Goal: Task Accomplishment & Management: Manage account settings

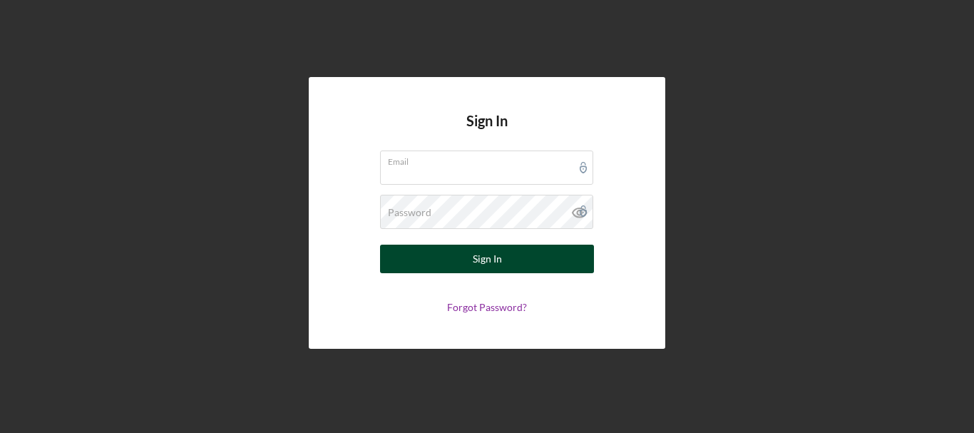
type input "[EMAIL_ADDRESS][DOMAIN_NAME]"
click at [521, 257] on button "Sign In" at bounding box center [487, 259] width 214 height 29
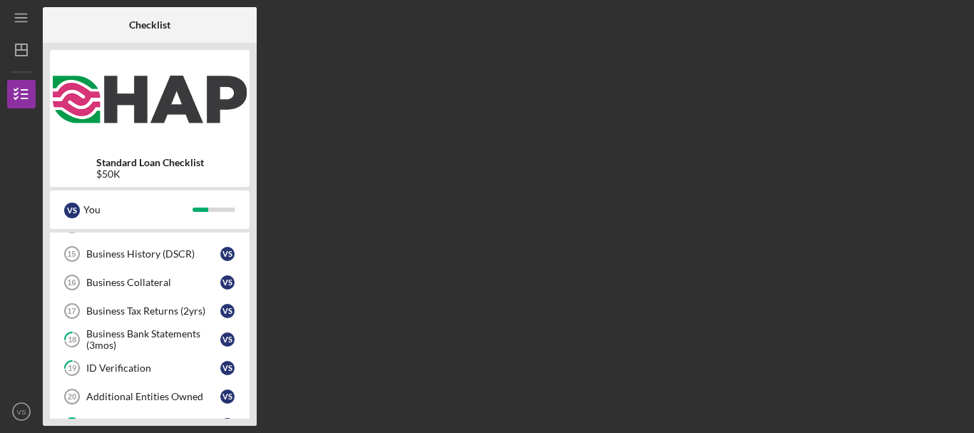
scroll to position [427, 0]
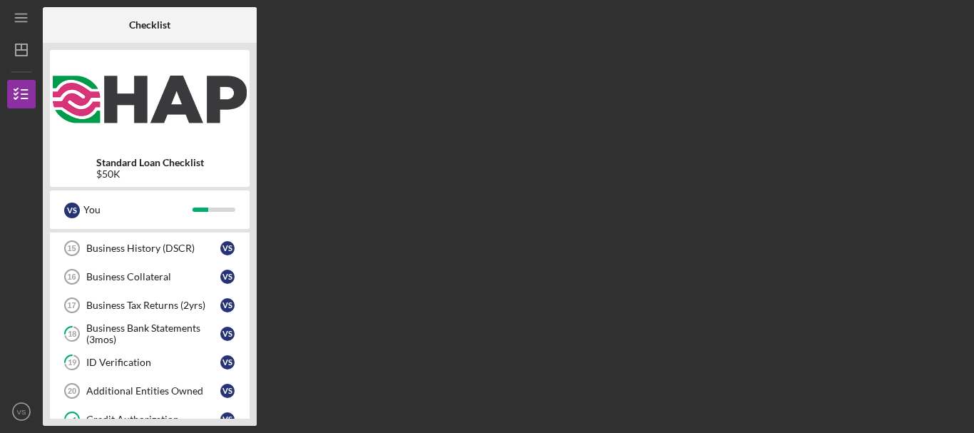
click at [190, 308] on div "Business Tax Returns (2yrs)" at bounding box center [153, 305] width 134 height 11
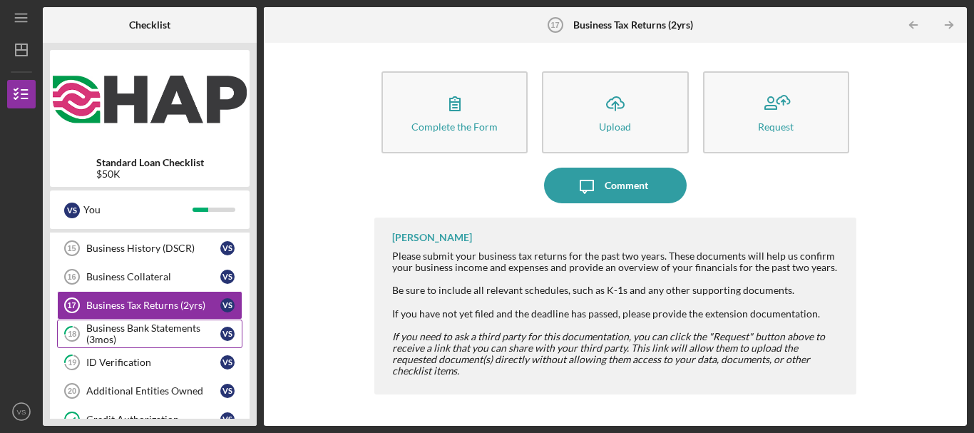
click at [183, 327] on div "Business Bank Statements (3mos)" at bounding box center [153, 333] width 134 height 23
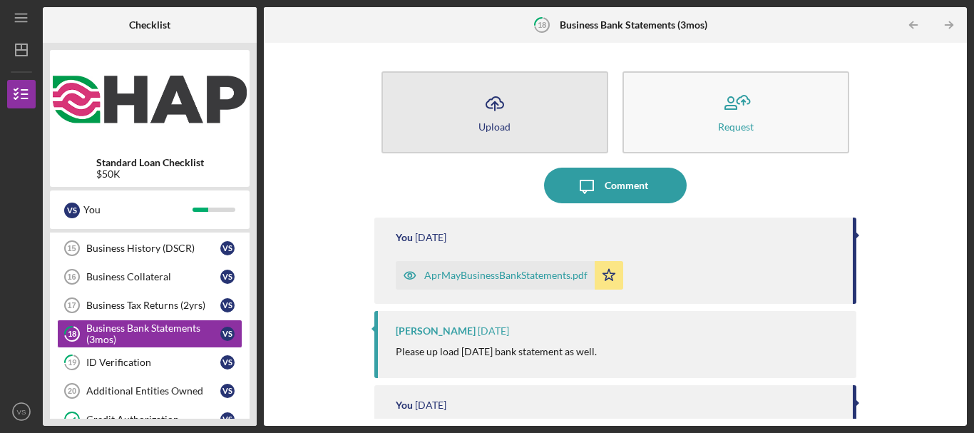
click at [517, 118] on button "Icon/Upload Upload" at bounding box center [495, 112] width 227 height 82
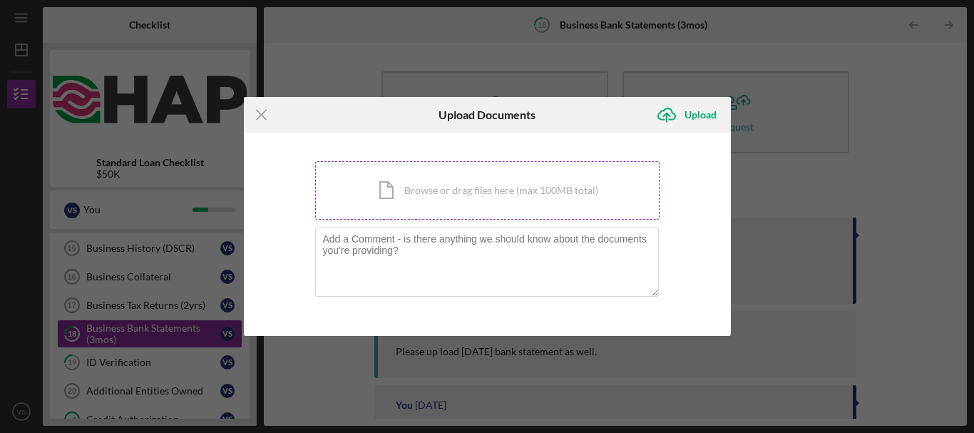
click at [530, 196] on div "Icon/Document Browse or drag files here (max 100MB total) Tap to choose files o…" at bounding box center [487, 190] width 344 height 58
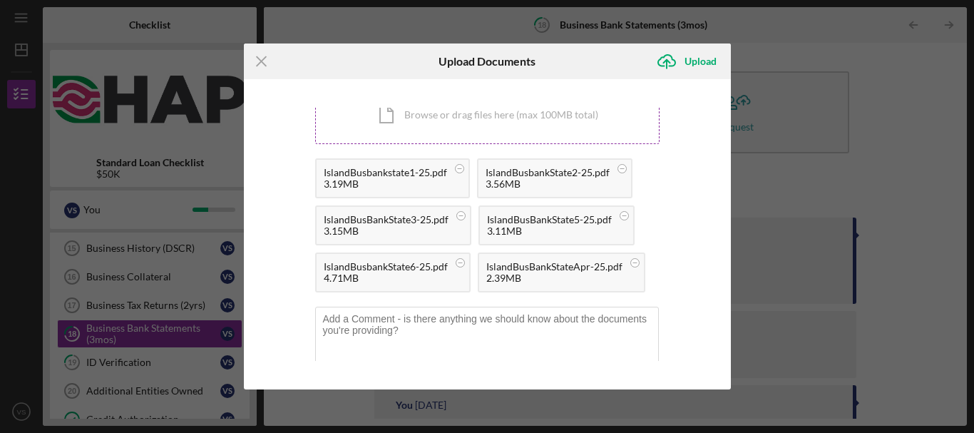
scroll to position [40, 0]
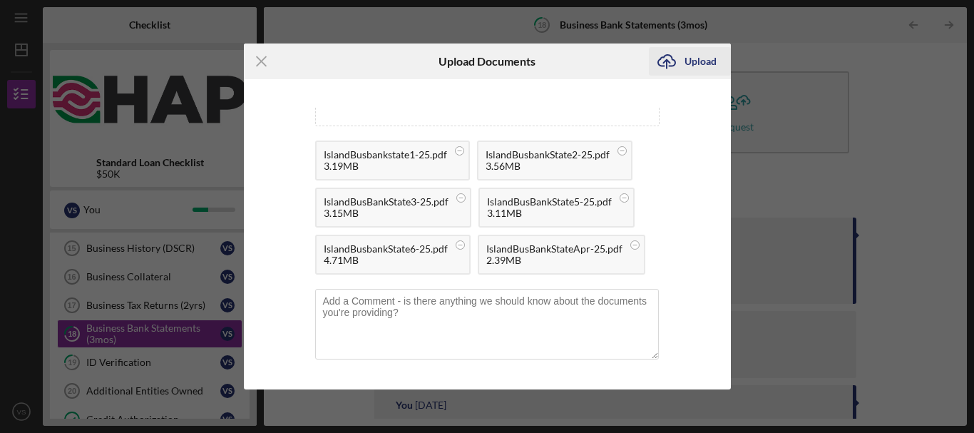
click at [690, 62] on div "Upload" at bounding box center [701, 61] width 32 height 29
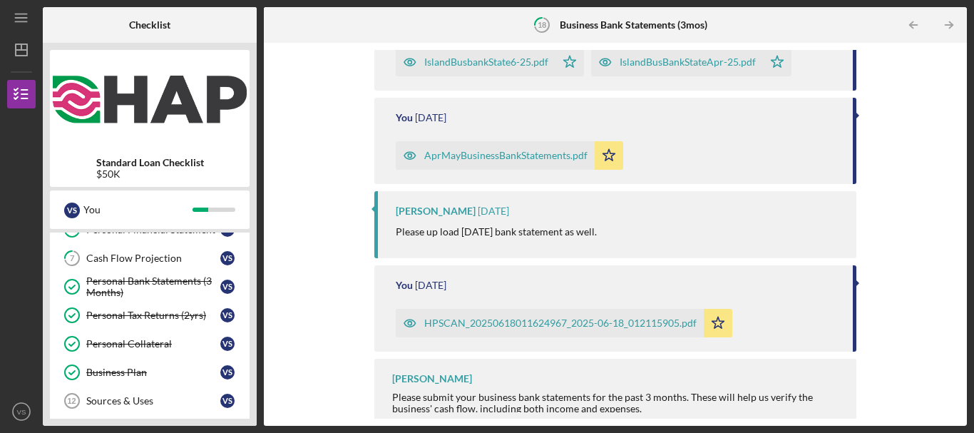
scroll to position [188, 0]
click at [205, 257] on div "Cash Flow Projection" at bounding box center [153, 258] width 134 height 11
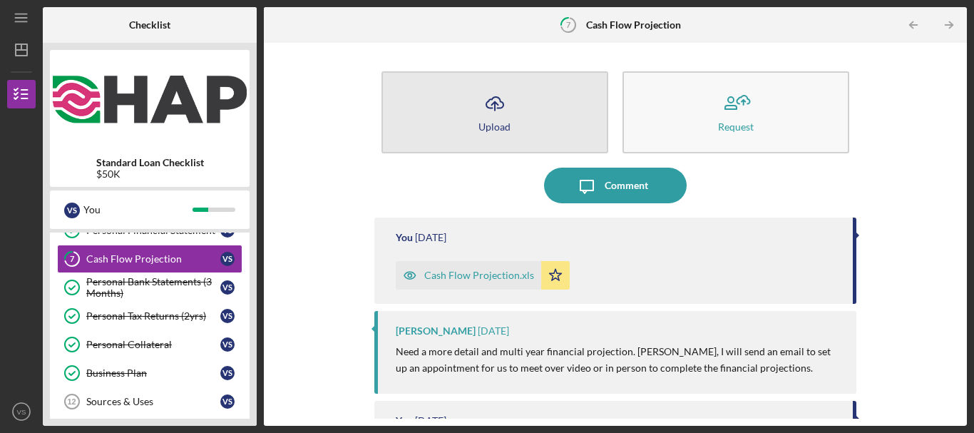
click at [548, 126] on button "Icon/Upload Upload" at bounding box center [495, 112] width 227 height 82
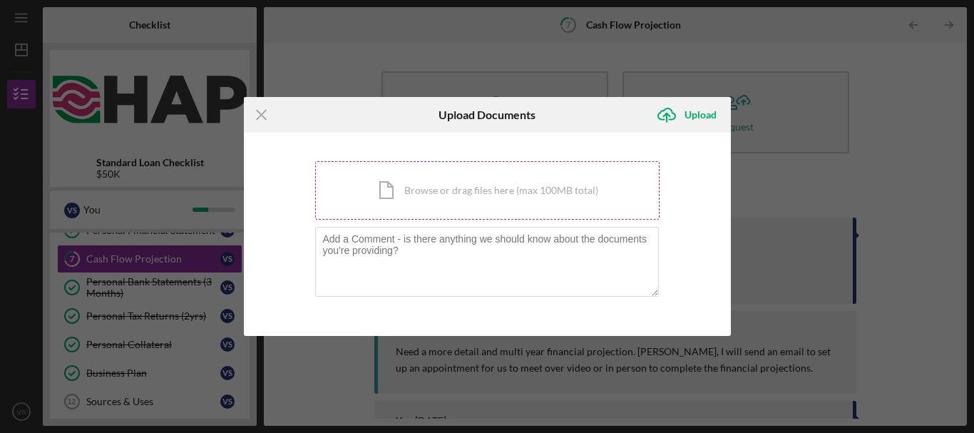
click at [414, 203] on div "Icon/Document Browse or drag files here (max 100MB total) Tap to choose files o…" at bounding box center [487, 190] width 344 height 58
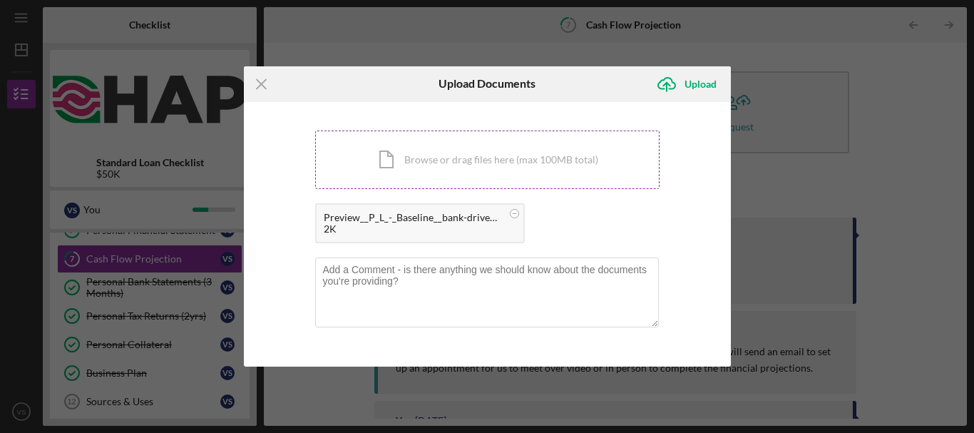
click at [449, 162] on div "Icon/Document Browse or drag files here (max 100MB total) Tap to choose files o…" at bounding box center [487, 160] width 344 height 58
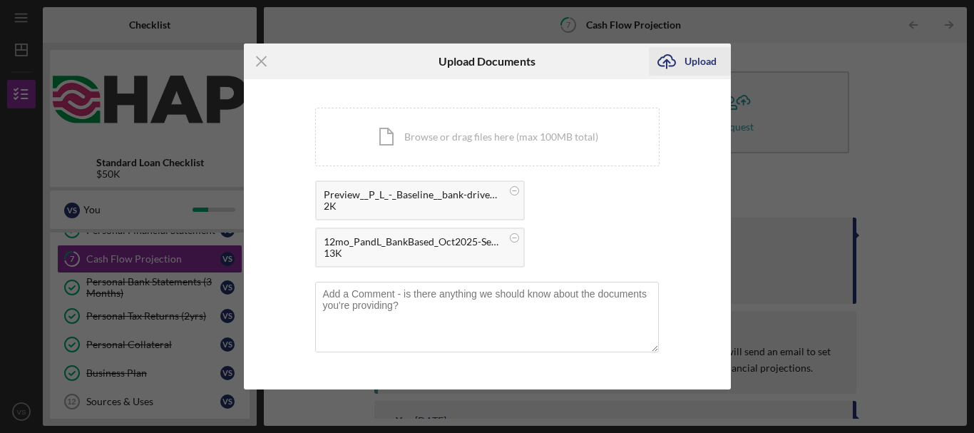
click at [694, 63] on div "Upload" at bounding box center [701, 61] width 32 height 29
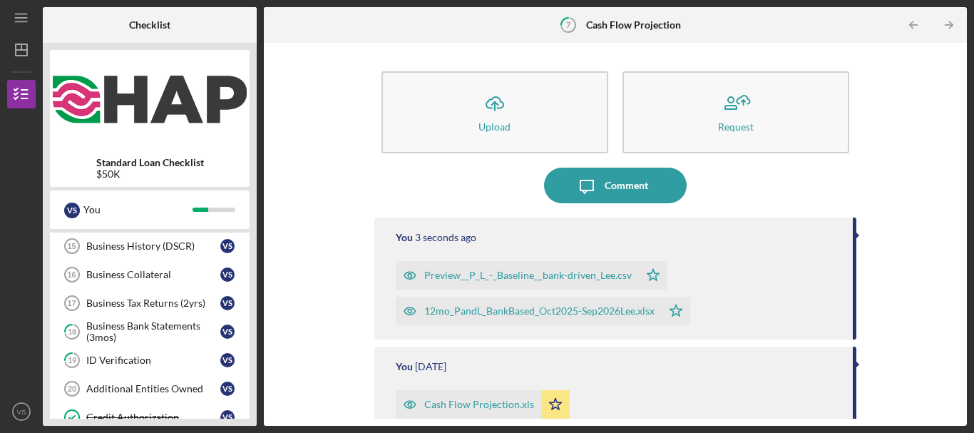
scroll to position [433, 0]
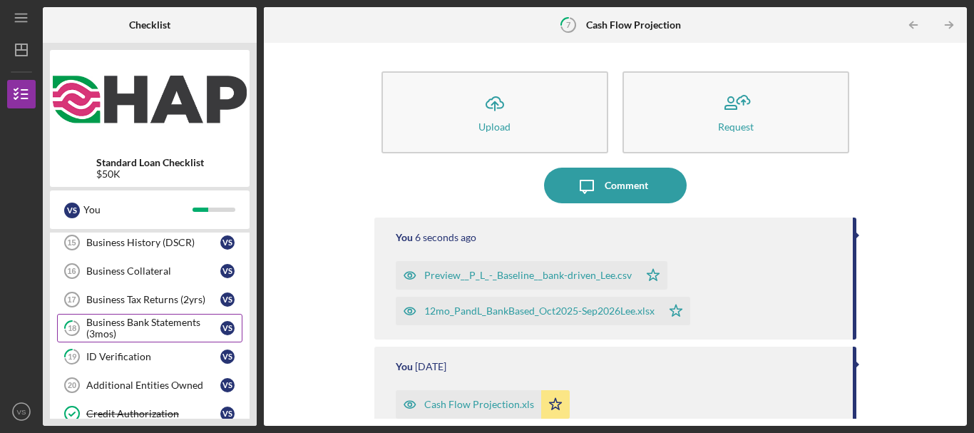
click at [149, 322] on div "Business Bank Statements (3mos)" at bounding box center [153, 328] width 134 height 23
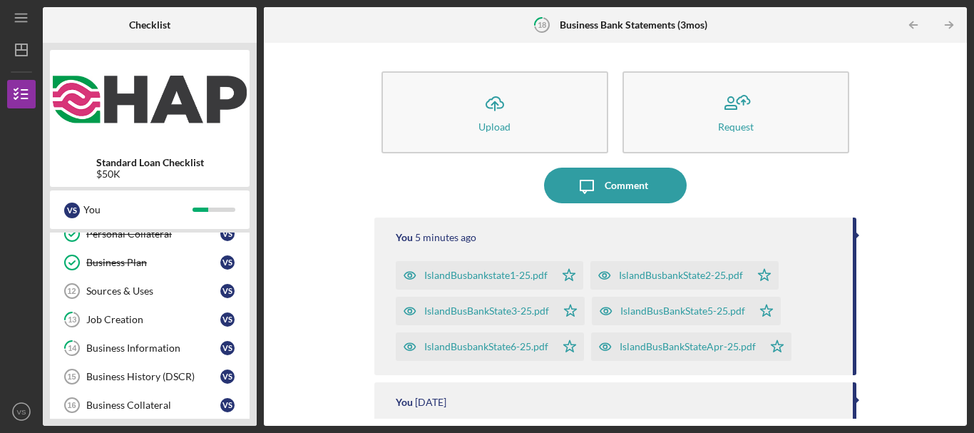
scroll to position [277, 0]
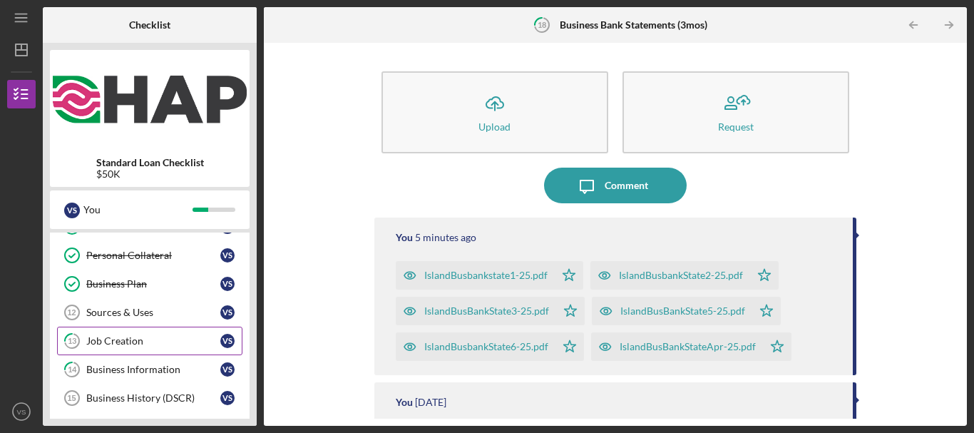
click at [183, 338] on div "Job Creation" at bounding box center [153, 340] width 134 height 11
